Goal: Task Accomplishment & Management: Manage account settings

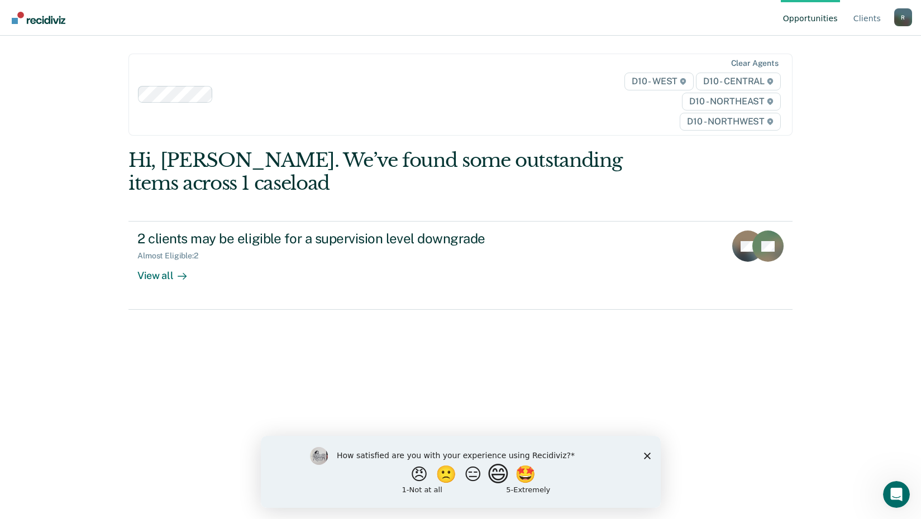
click at [504, 472] on button "😄" at bounding box center [499, 474] width 26 height 22
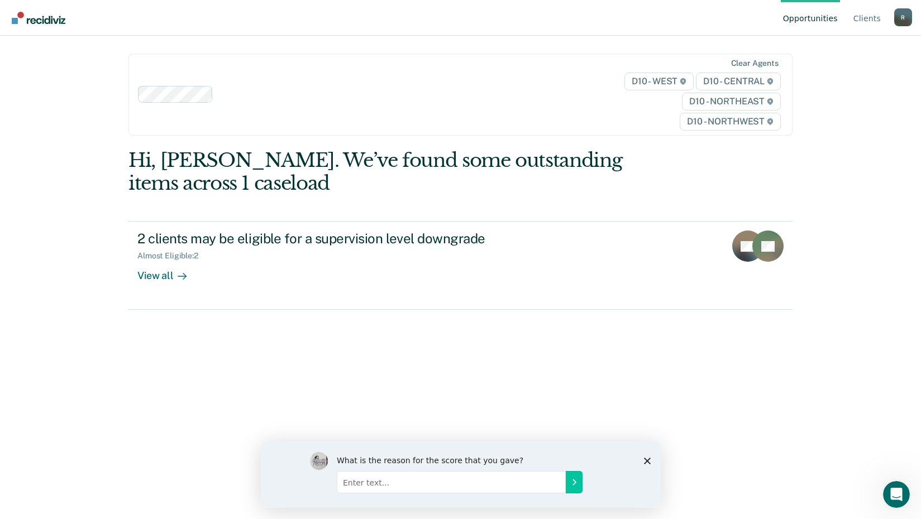
click at [642, 460] on div "What is the reason for the score that you gave?" at bounding box center [460, 474] width 400 height 67
click at [647, 457] on icon "Close survey" at bounding box center [646, 460] width 7 height 7
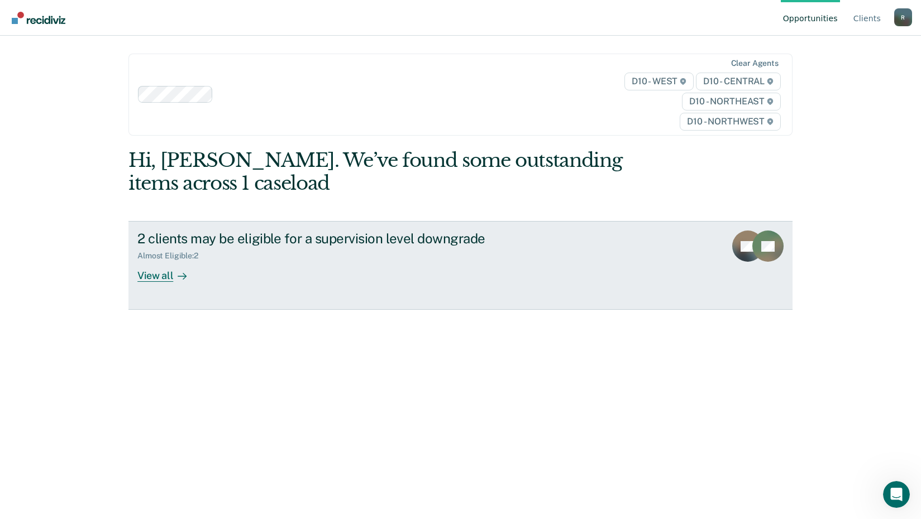
click at [151, 273] on div "View all" at bounding box center [168, 272] width 63 height 22
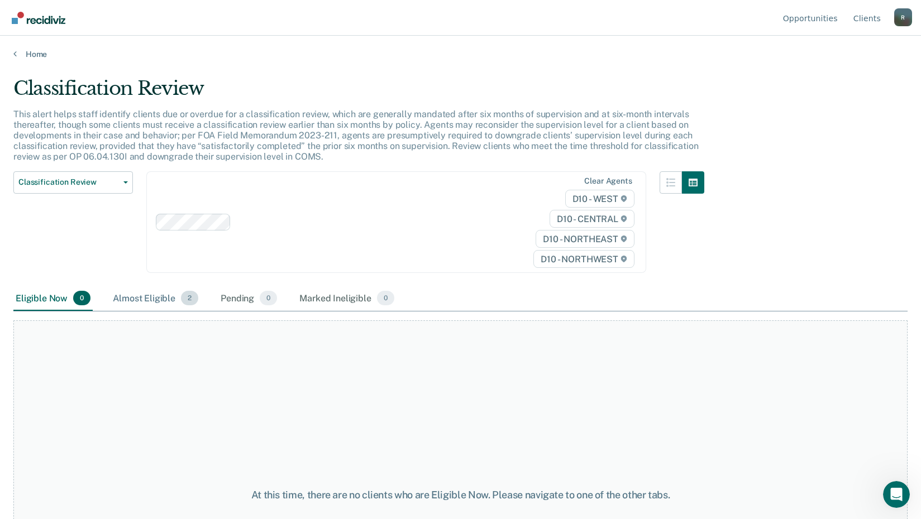
click at [151, 297] on div "Almost Eligible 2" at bounding box center [156, 298] width 90 height 25
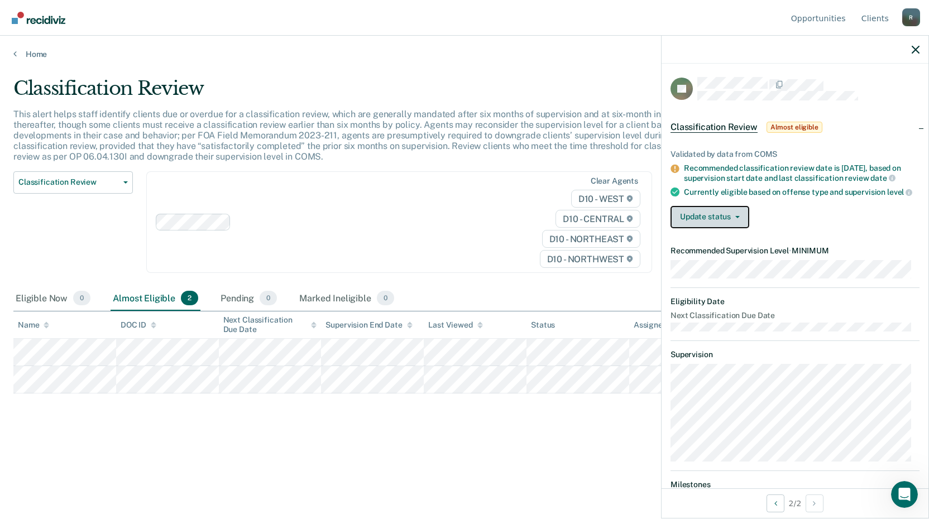
click at [740, 222] on button "Update status" at bounding box center [710, 217] width 79 height 22
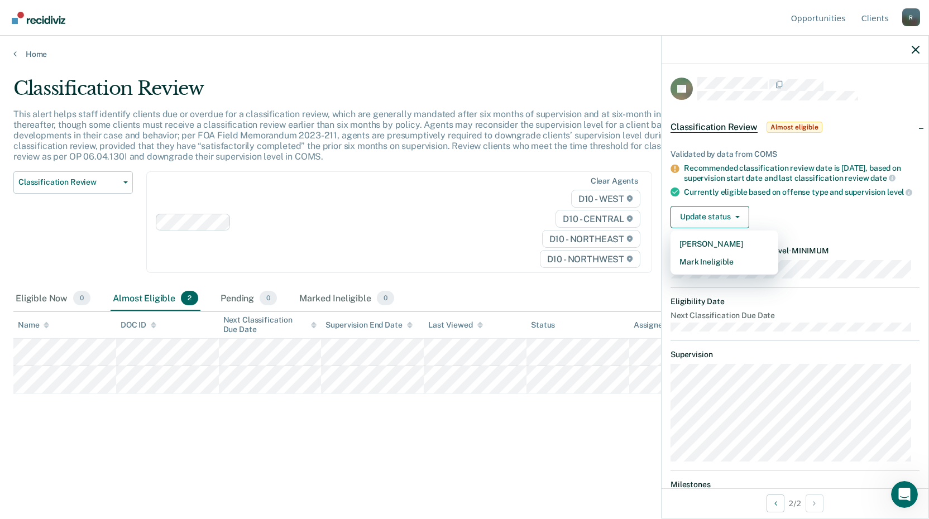
click at [797, 219] on div "Update status [PERSON_NAME] Mark Ineligible" at bounding box center [795, 217] width 249 height 22
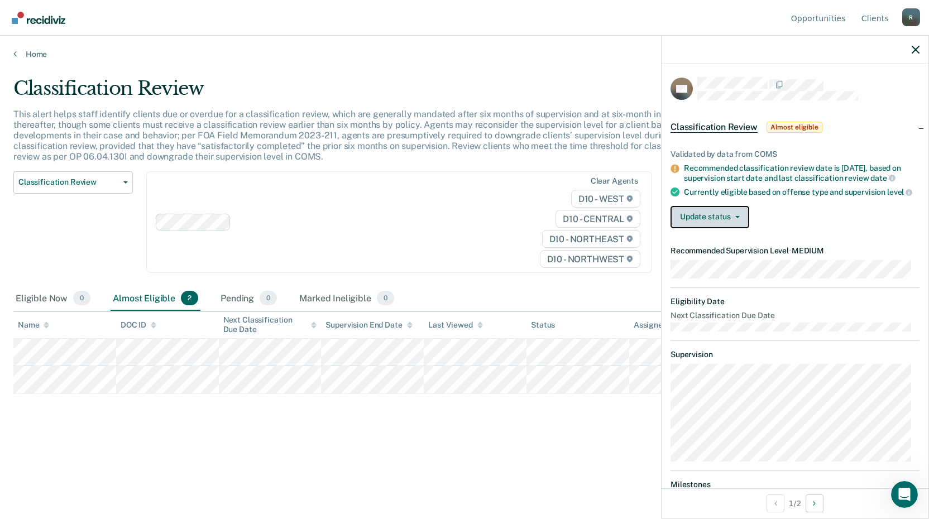
click at [737, 228] on button "Update status" at bounding box center [710, 217] width 79 height 22
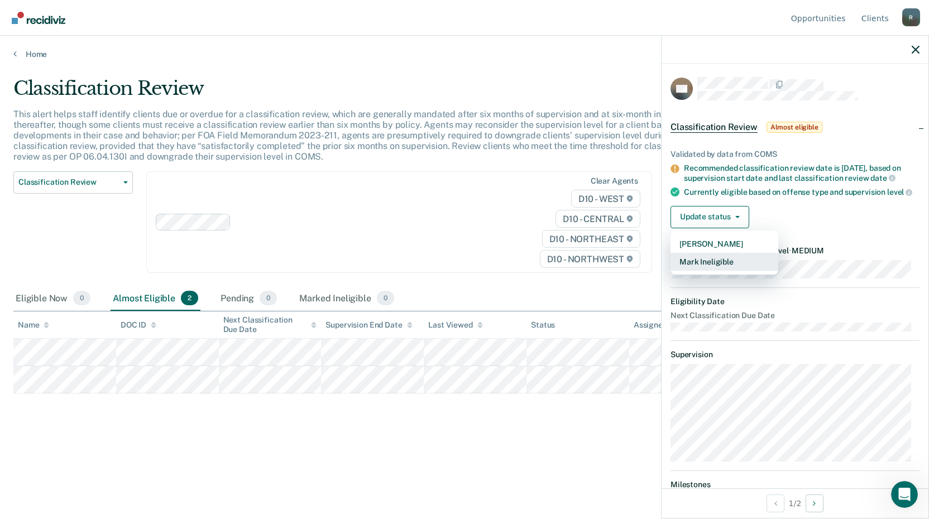
click at [713, 270] on button "Mark Ineligible" at bounding box center [725, 262] width 108 height 18
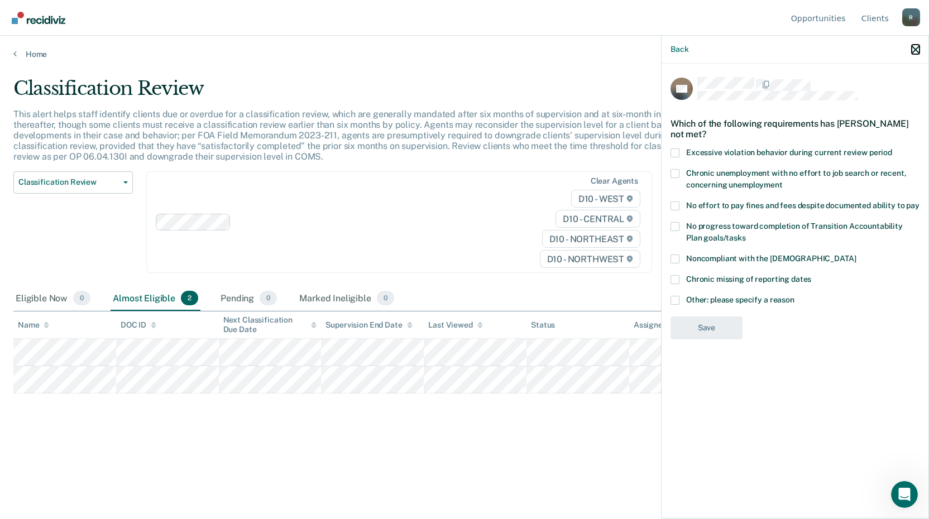
click at [912, 50] on icon "button" at bounding box center [916, 50] width 8 height 8
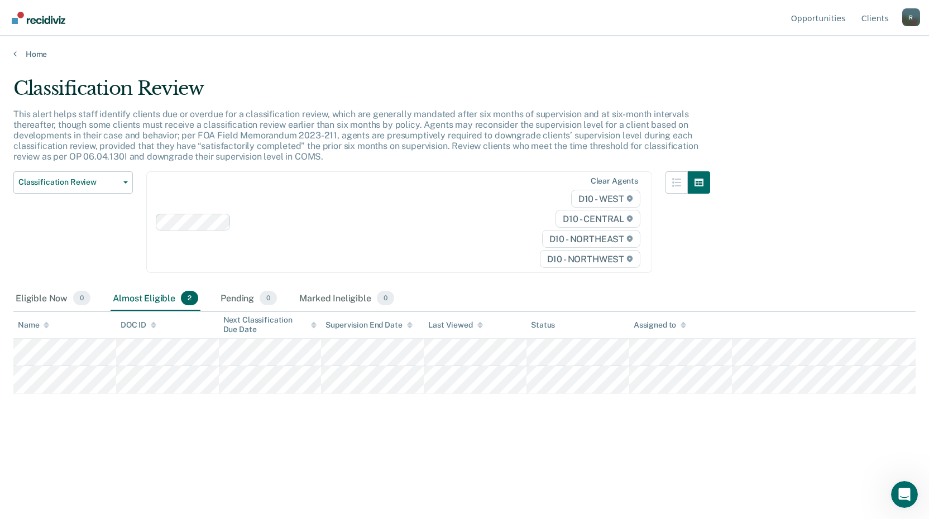
click at [914, 18] on div "R" at bounding box center [911, 17] width 18 height 18
click at [845, 93] on button "Log Out" at bounding box center [867, 88] width 108 height 18
